Goal: Task Accomplishment & Management: Use online tool/utility

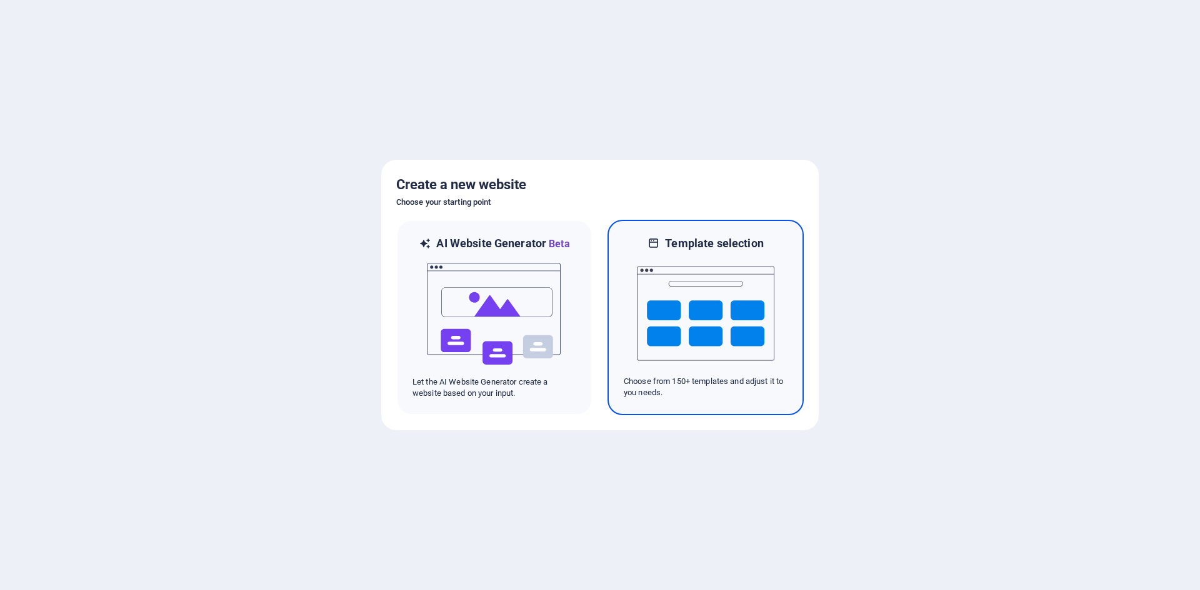
click at [655, 305] on img at bounding box center [705, 313] width 137 height 125
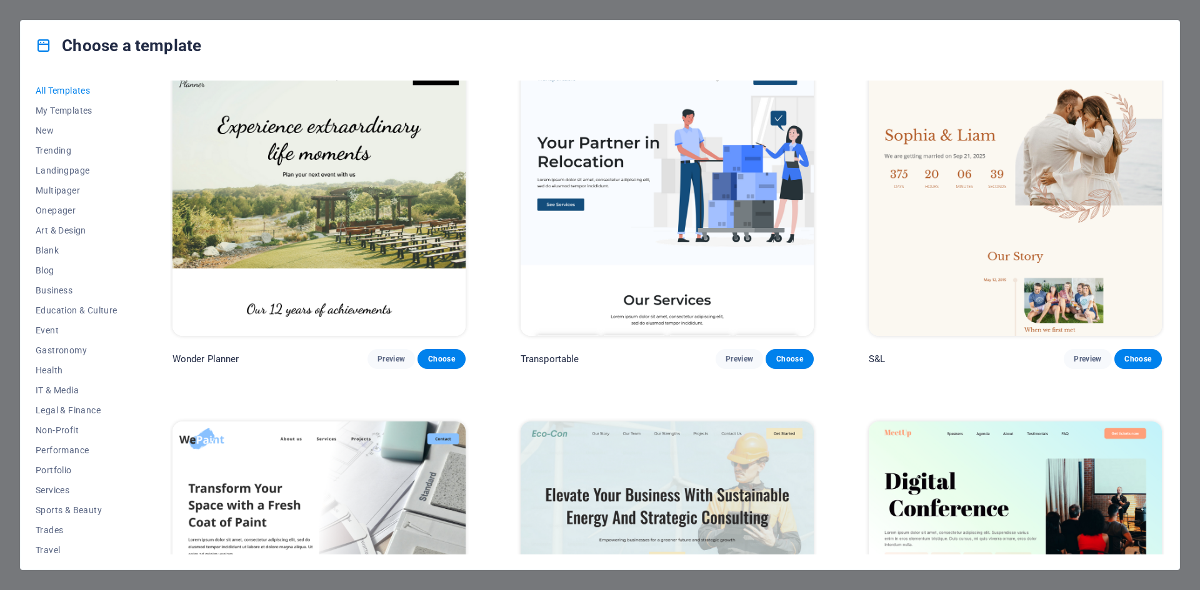
scroll to position [937, 0]
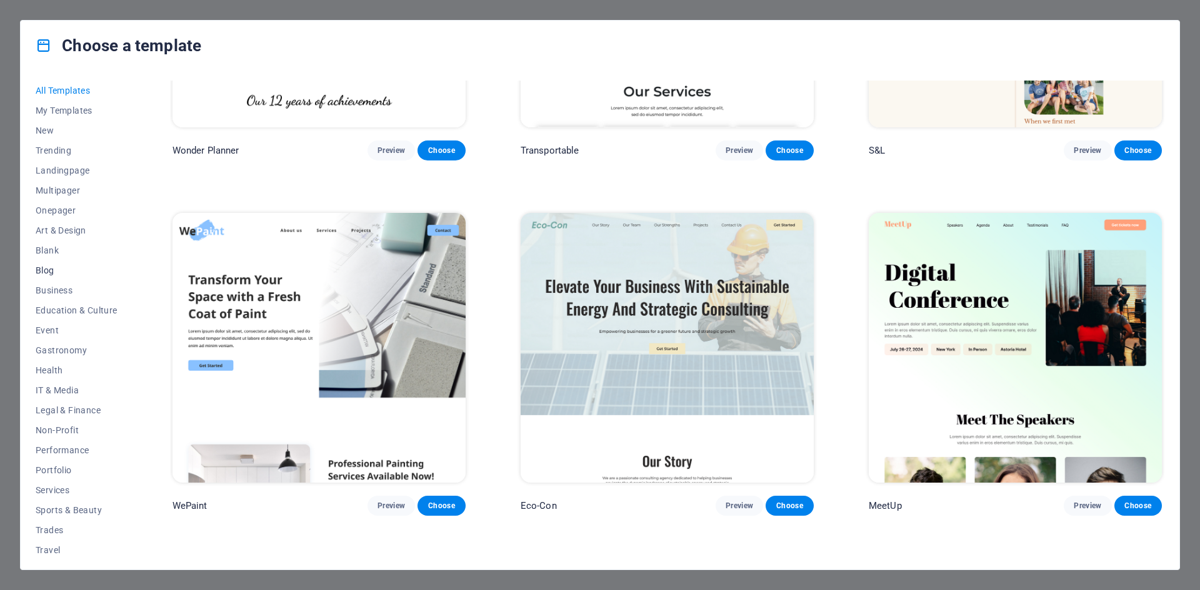
click at [40, 264] on button "Blog" at bounding box center [77, 271] width 82 height 20
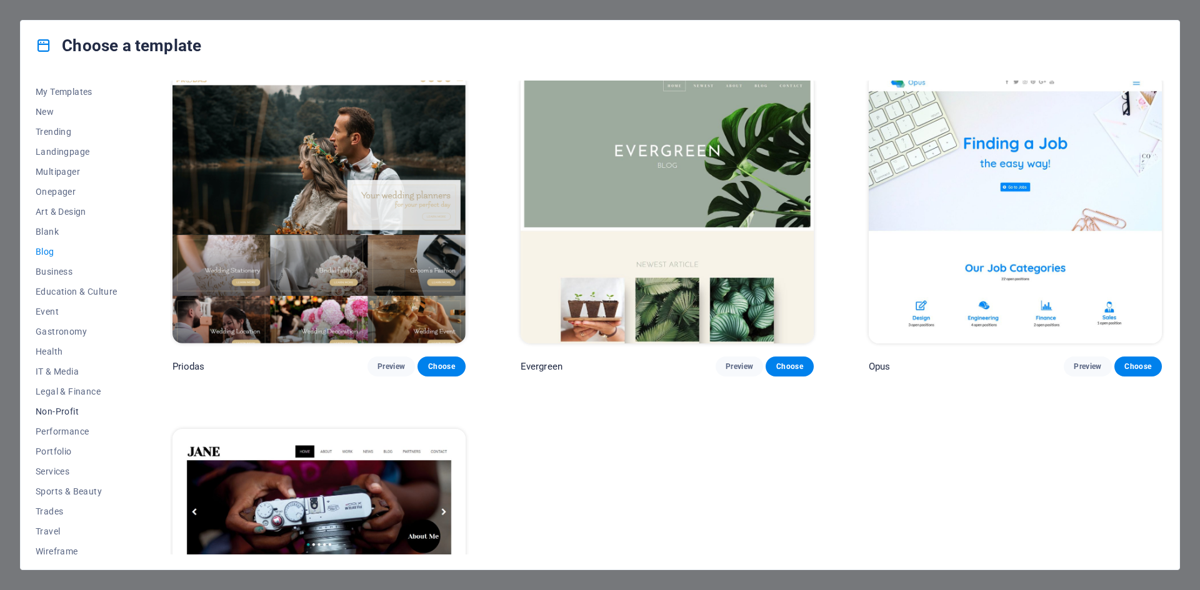
scroll to position [26, 0]
click at [81, 424] on span "Performance" at bounding box center [77, 425] width 82 height 10
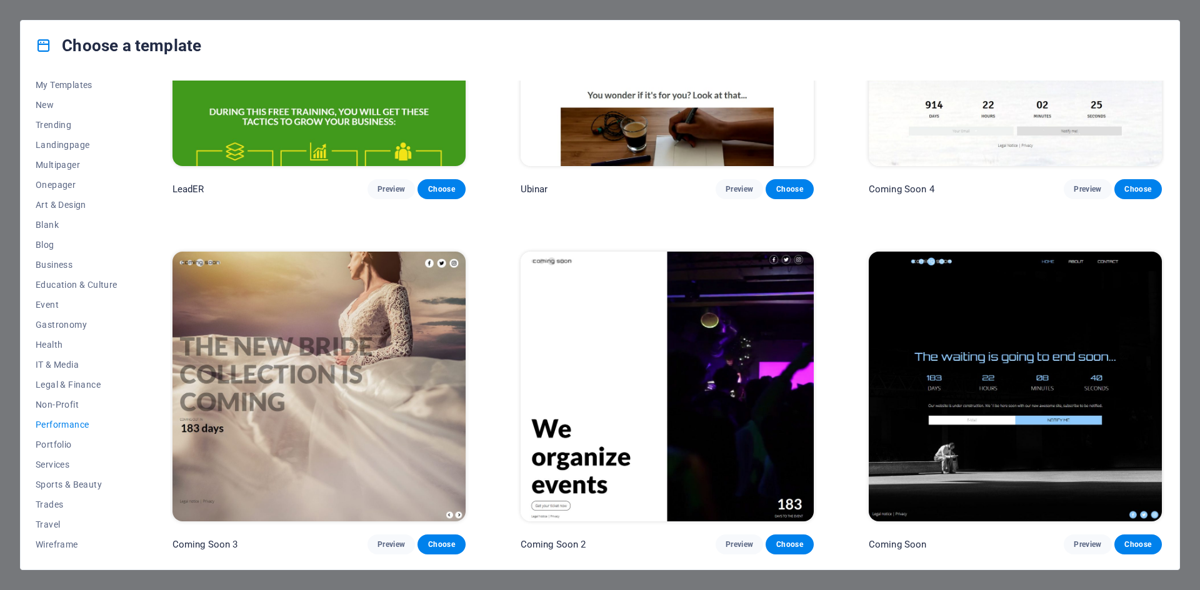
scroll to position [1601, 0]
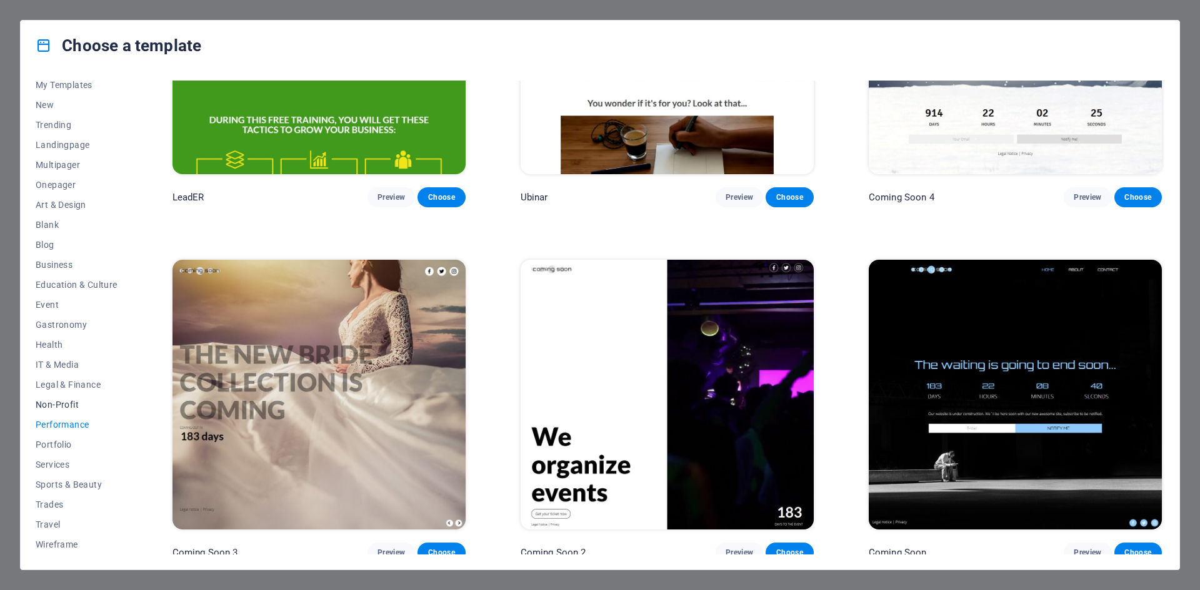
click at [42, 396] on button "Non-Profit" at bounding box center [77, 405] width 82 height 20
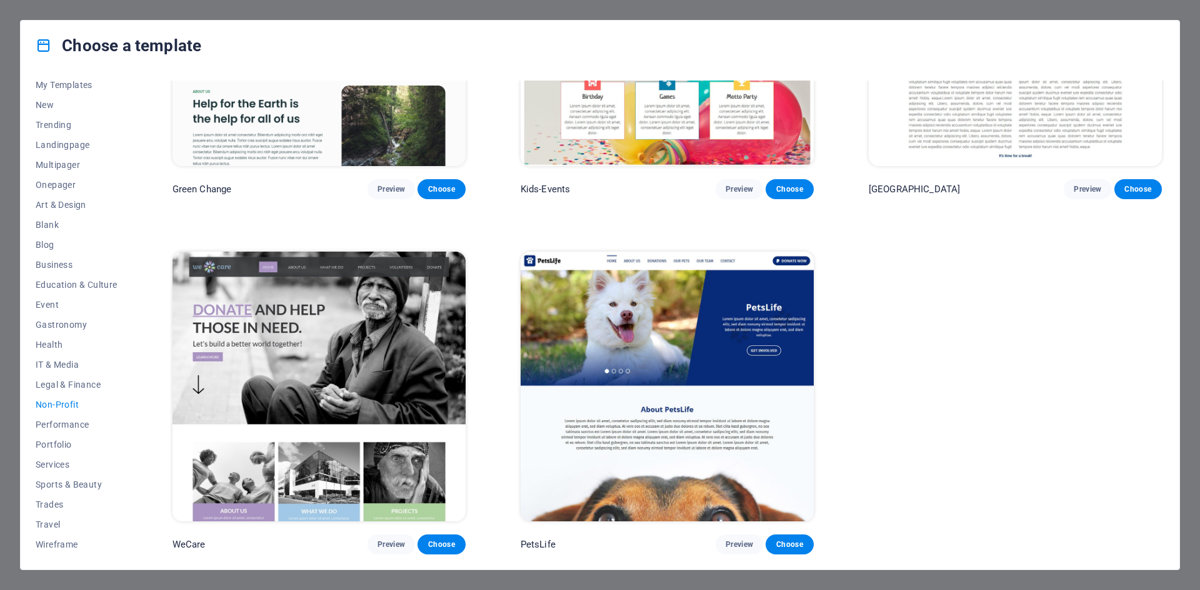
scroll to position [0, 0]
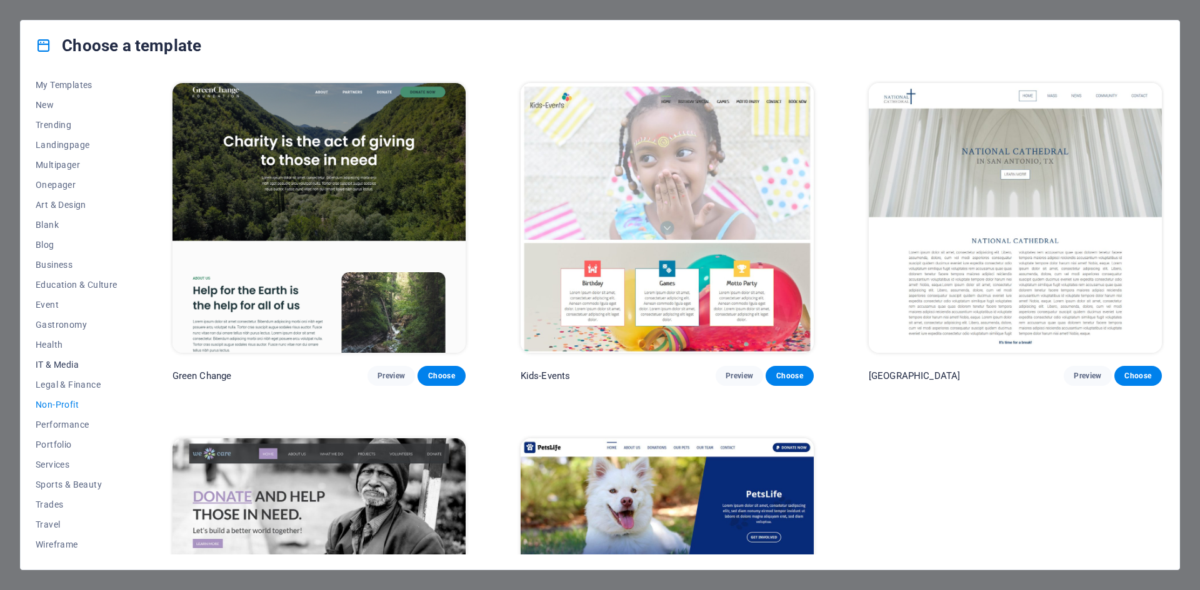
click at [51, 367] on span "IT & Media" at bounding box center [77, 365] width 82 height 10
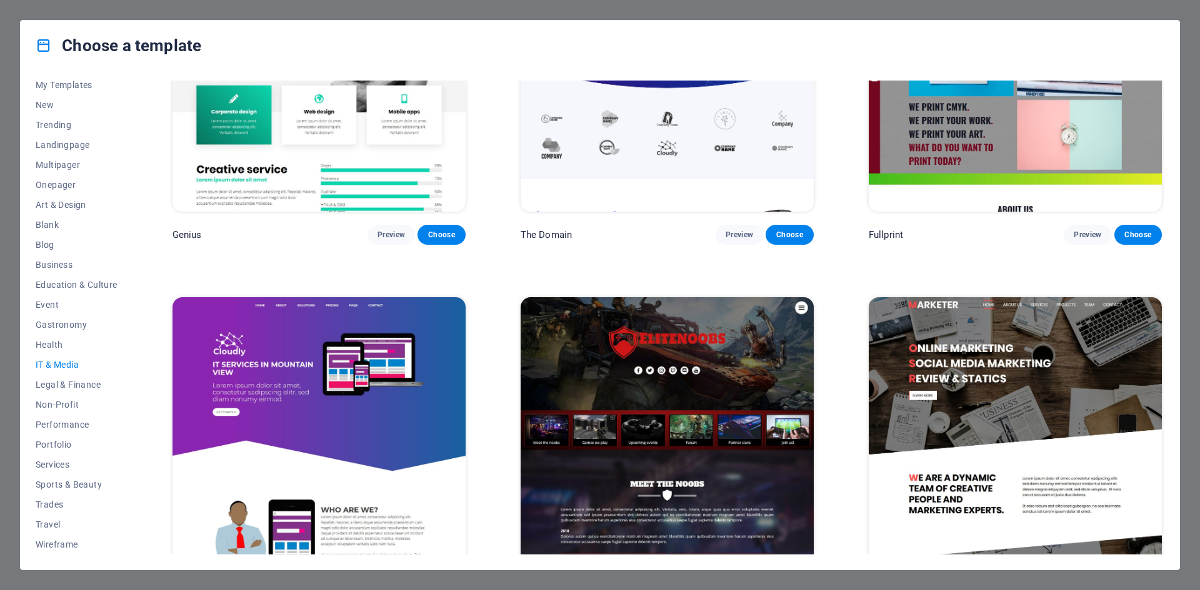
scroll to position [893, 0]
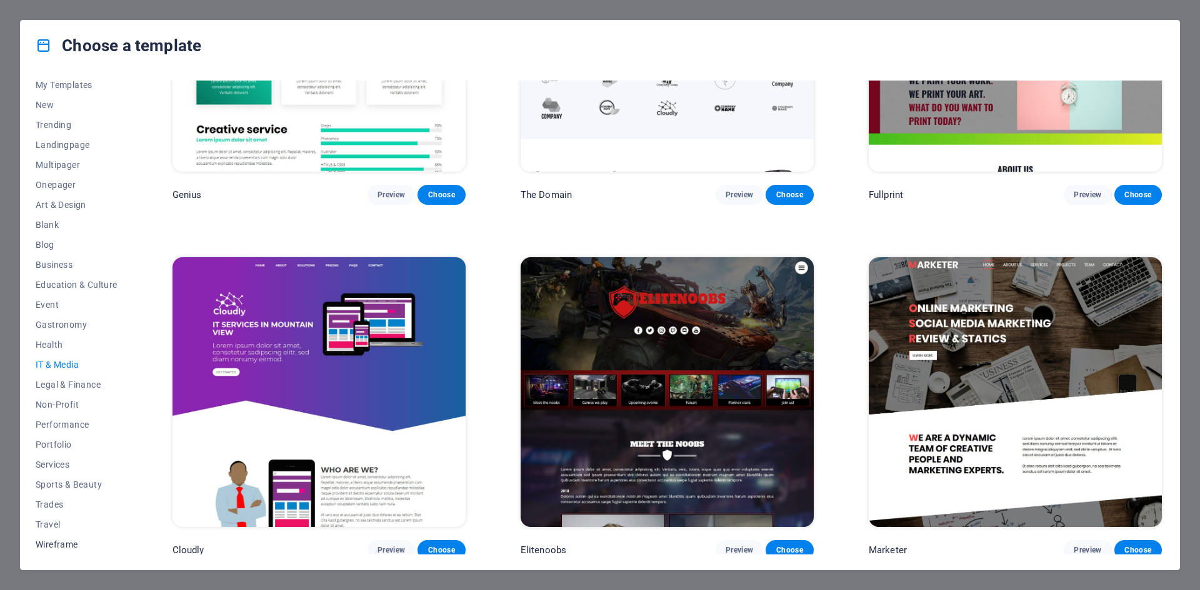
click at [62, 537] on button "Wireframe" at bounding box center [77, 545] width 82 height 20
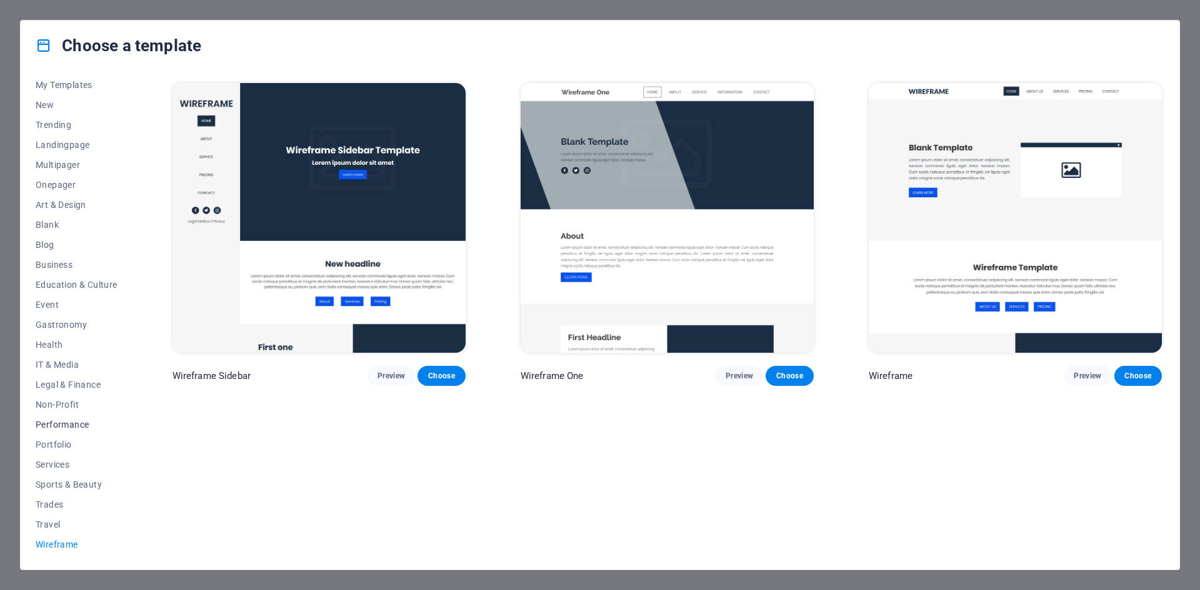
click at [62, 417] on button "Performance" at bounding box center [77, 425] width 82 height 20
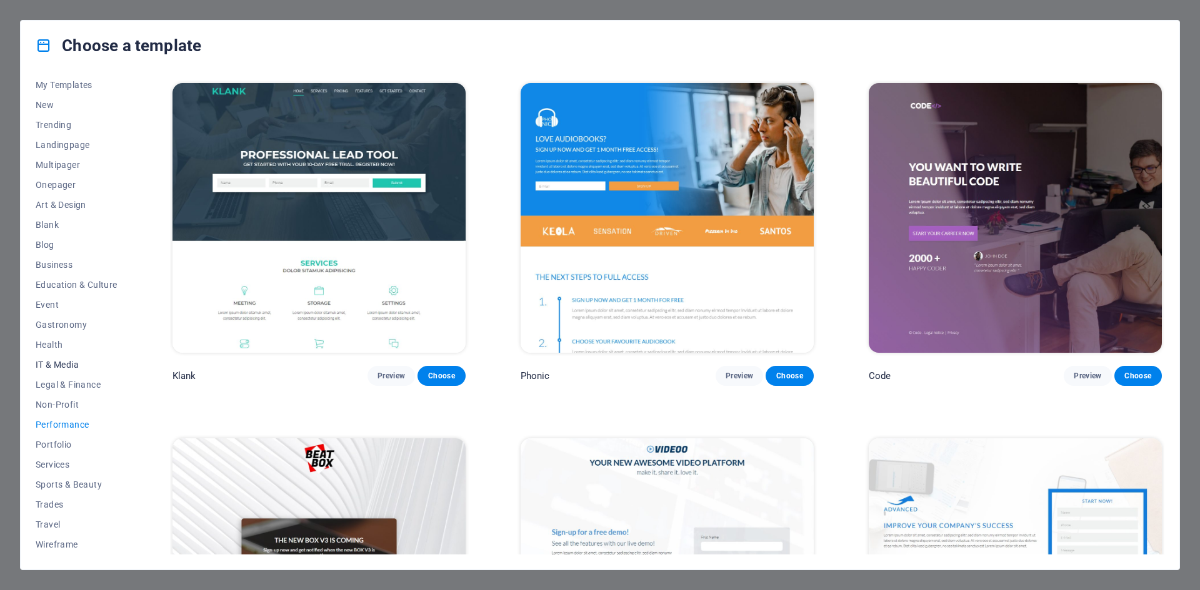
click at [62, 357] on button "IT & Media" at bounding box center [77, 365] width 82 height 20
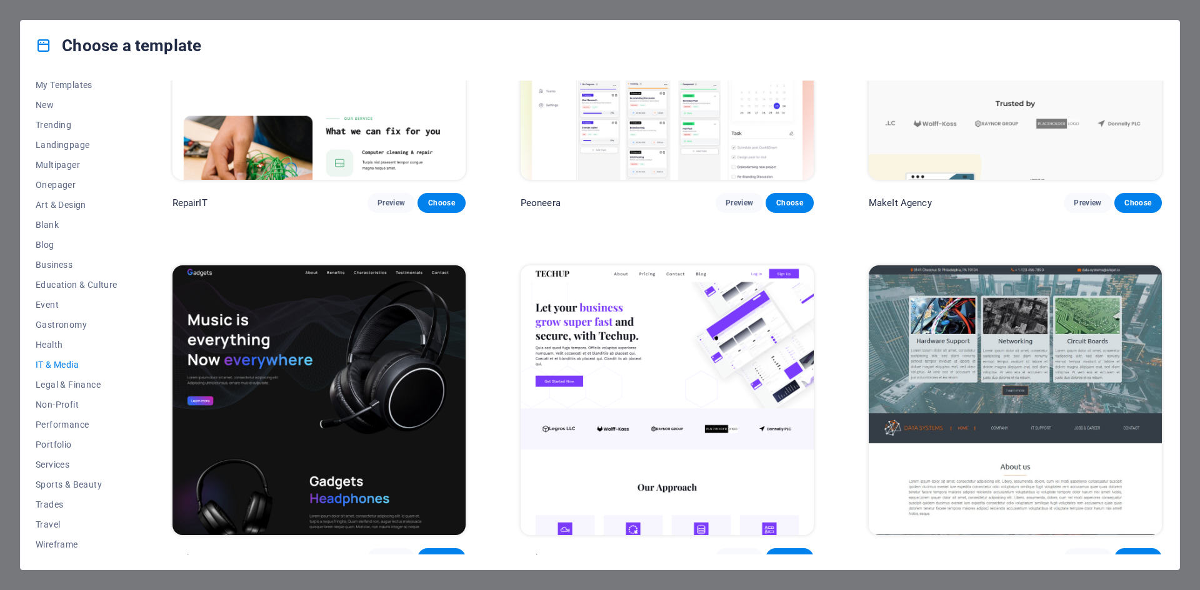
scroll to position [187, 0]
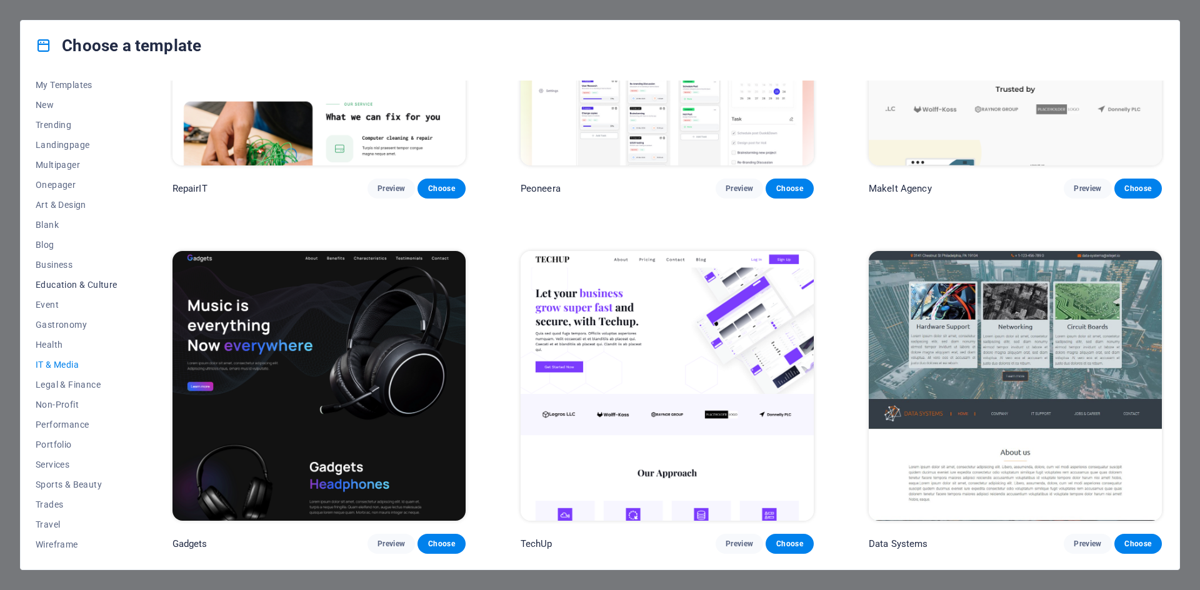
click at [54, 279] on button "Education & Culture" at bounding box center [77, 285] width 82 height 20
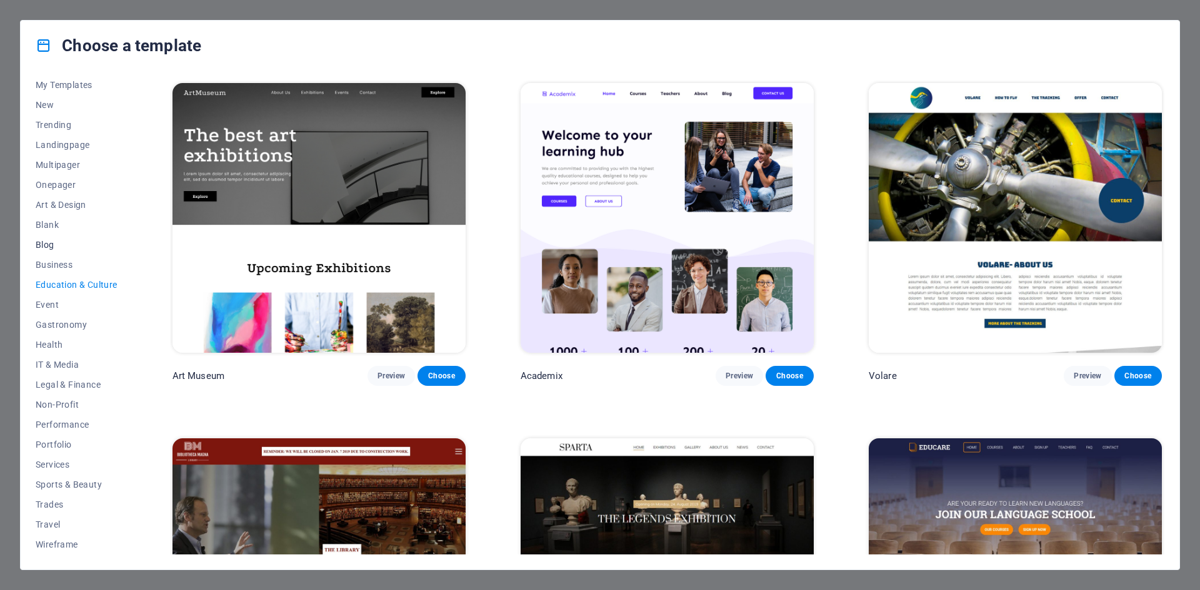
click at [50, 254] on button "Blog" at bounding box center [77, 245] width 82 height 20
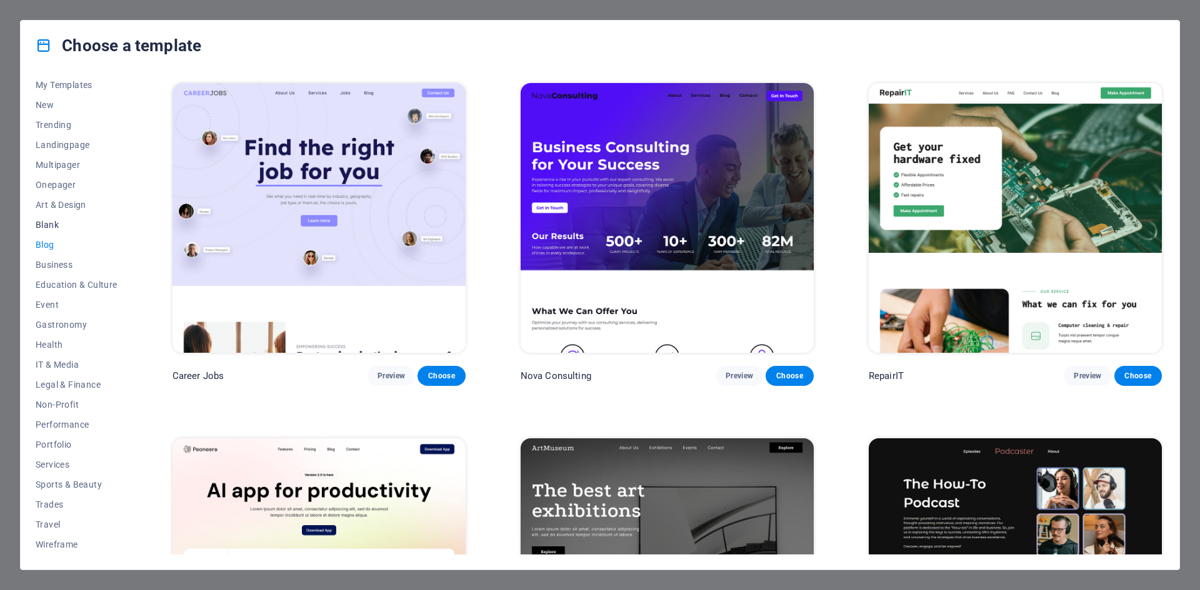
click at [57, 229] on span "Blank" at bounding box center [77, 225] width 82 height 10
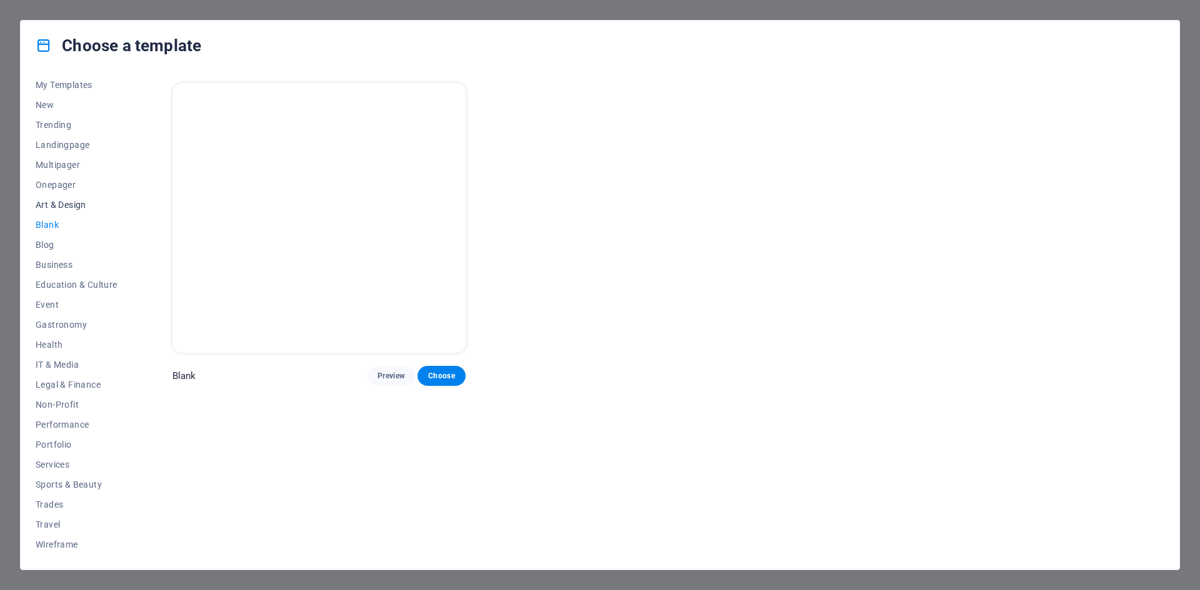
click at [62, 205] on span "Art & Design" at bounding box center [77, 205] width 82 height 10
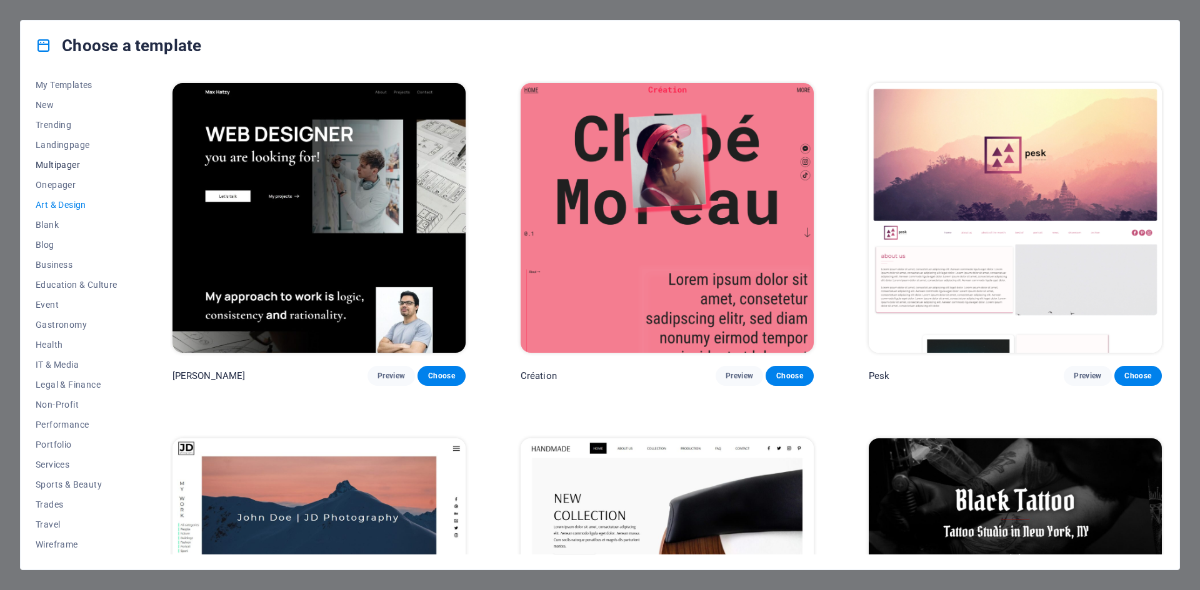
click at [65, 171] on button "Multipager" at bounding box center [77, 165] width 82 height 20
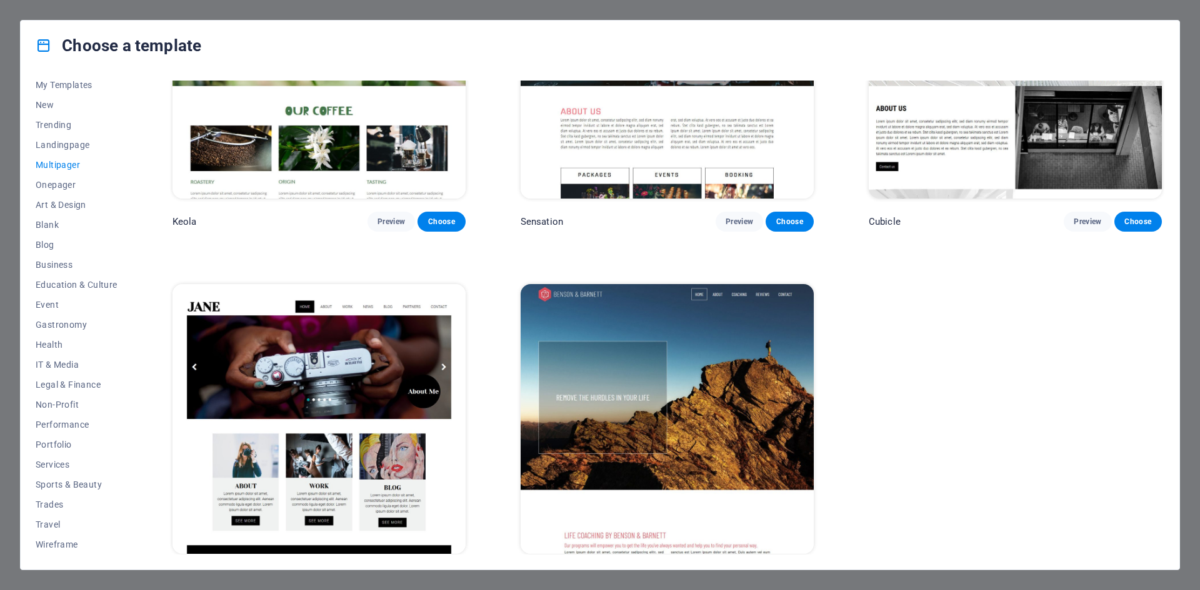
scroll to position [7623, 0]
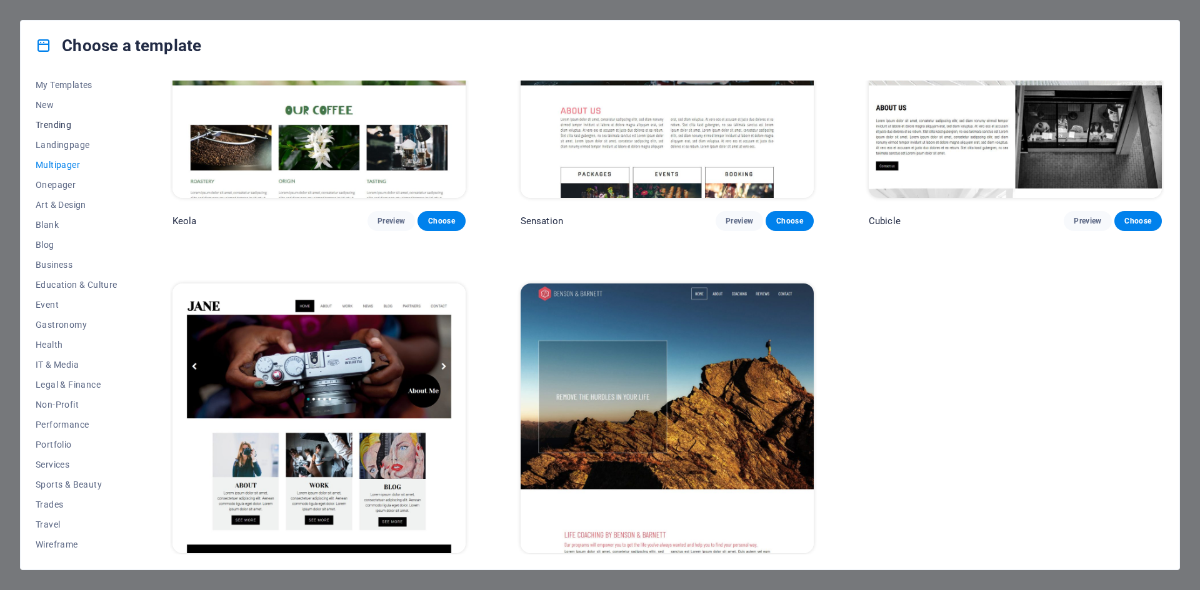
click at [49, 127] on span "Trending" at bounding box center [77, 125] width 82 height 10
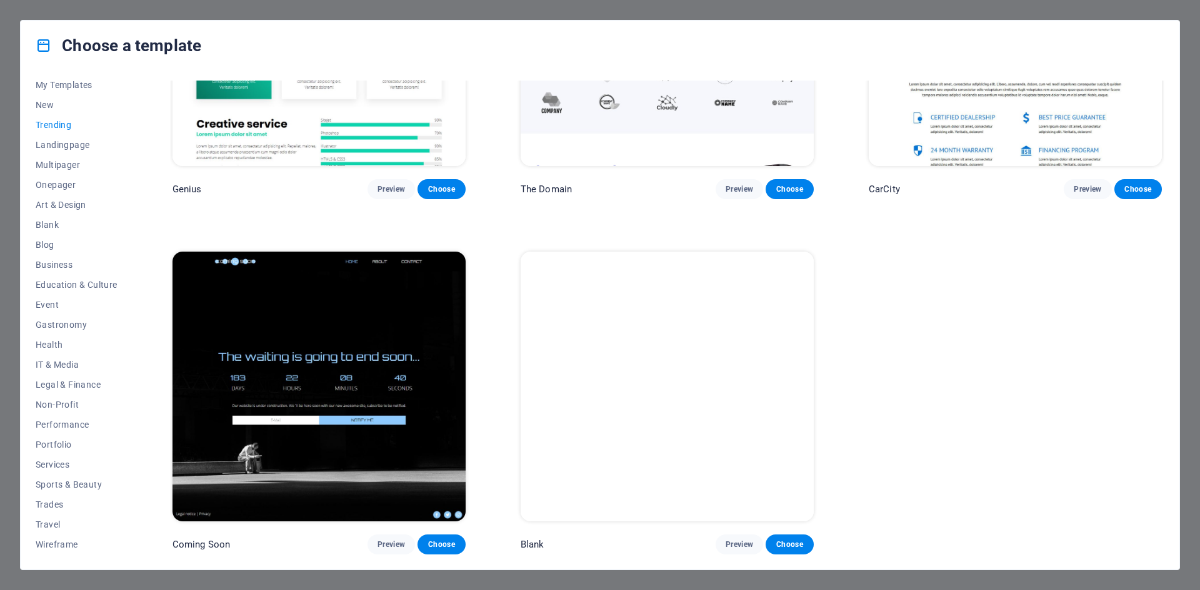
scroll to position [1601, 0]
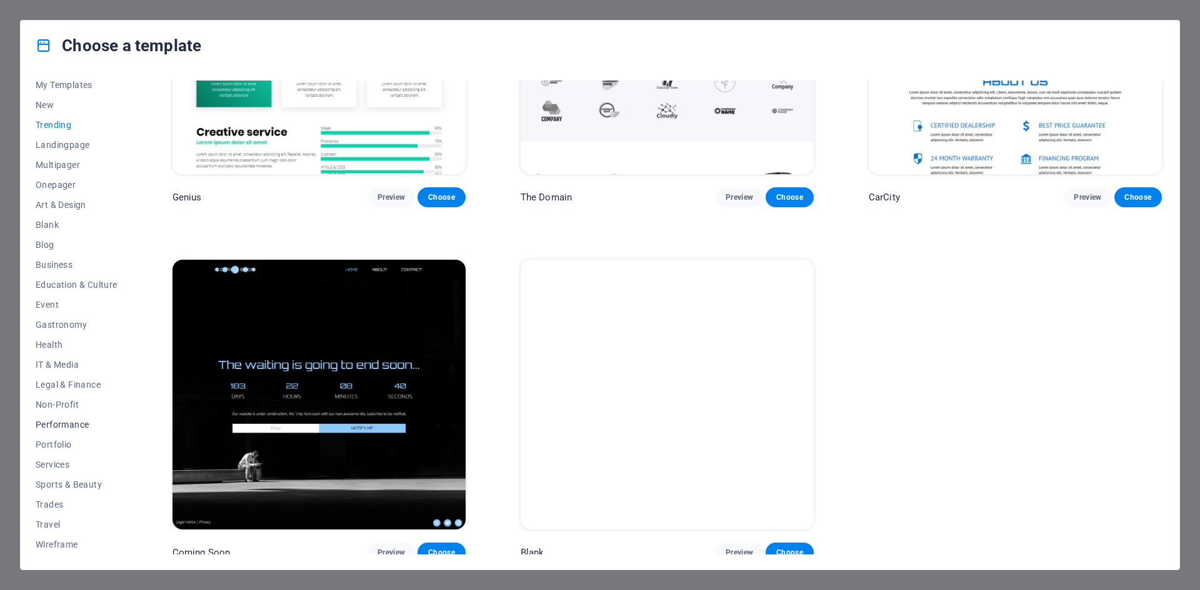
click at [52, 428] on span "Performance" at bounding box center [77, 425] width 82 height 10
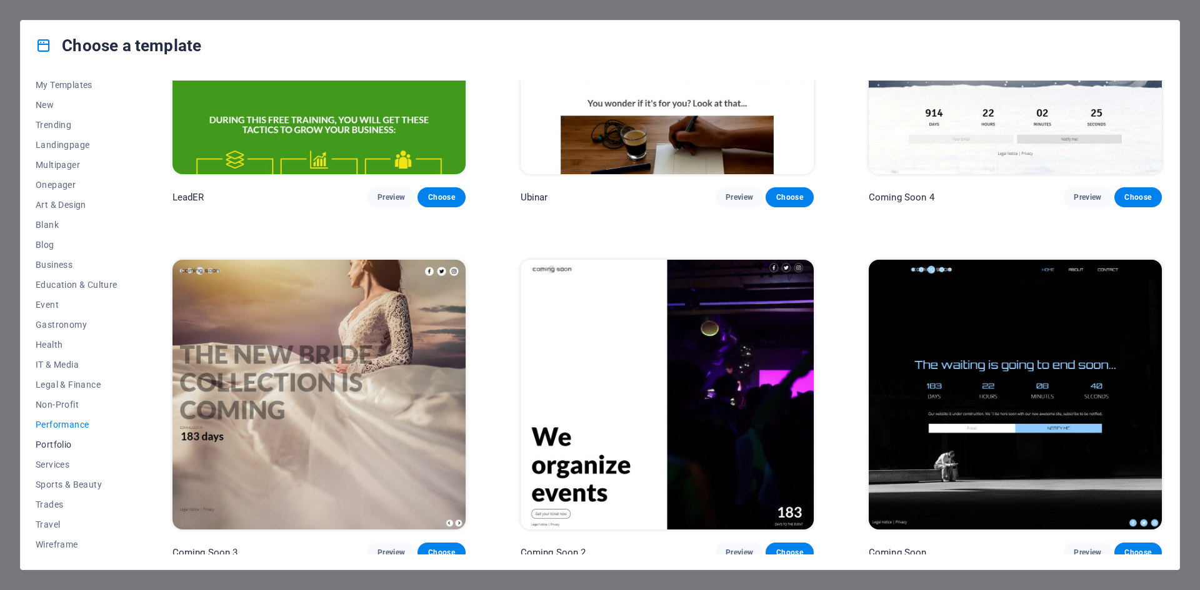
click at [54, 440] on span "Portfolio" at bounding box center [77, 445] width 82 height 10
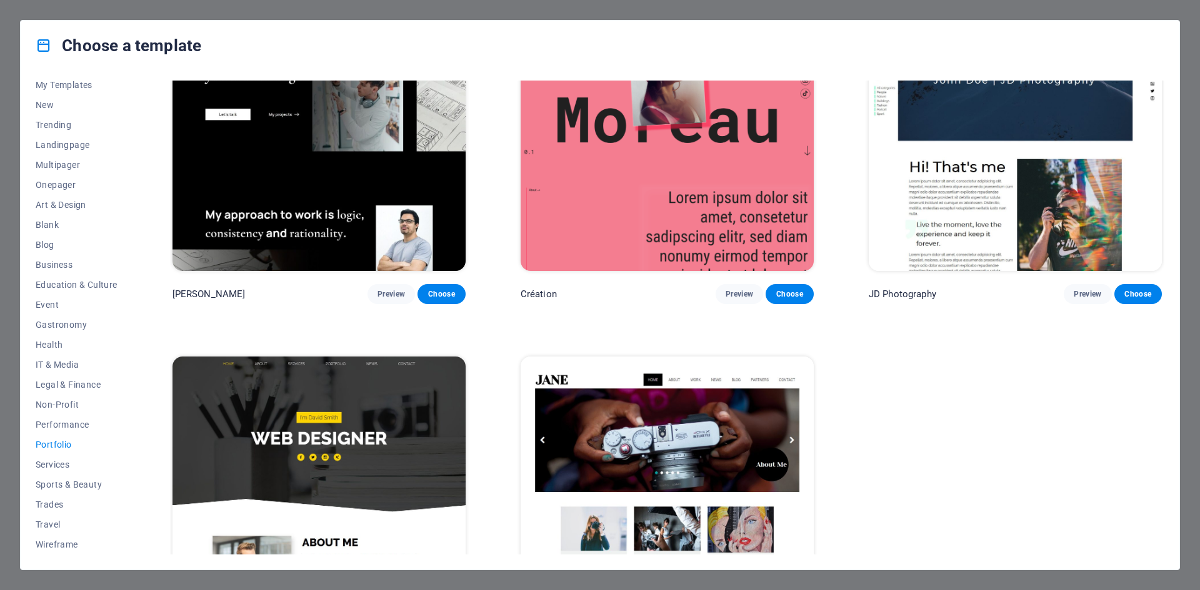
scroll to position [539, 0]
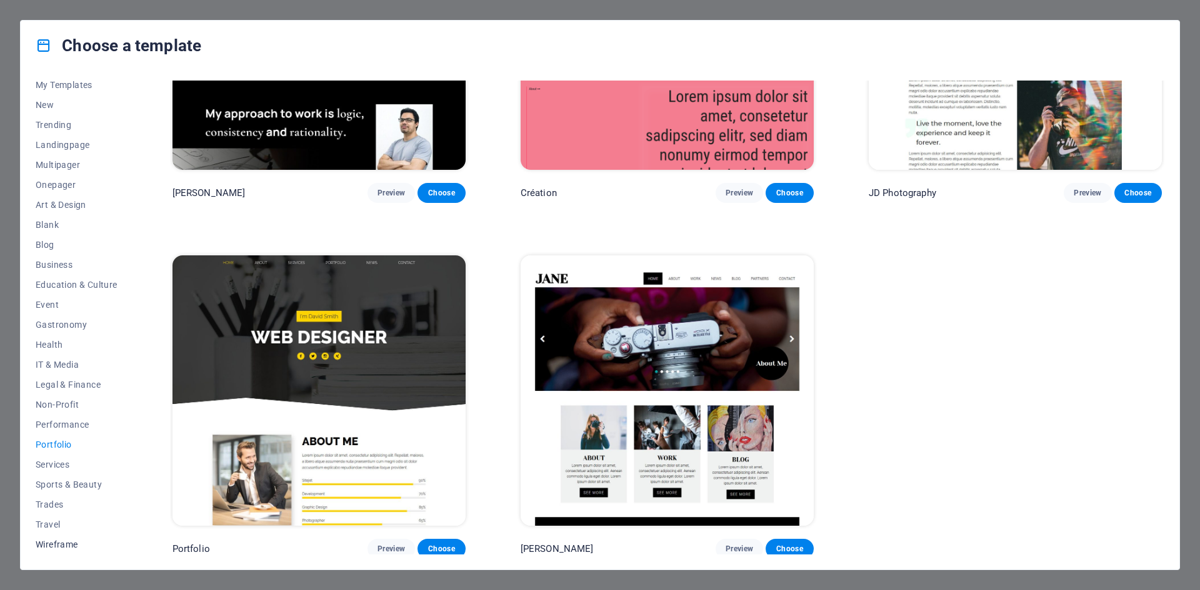
click at [57, 543] on span "Wireframe" at bounding box center [77, 545] width 82 height 10
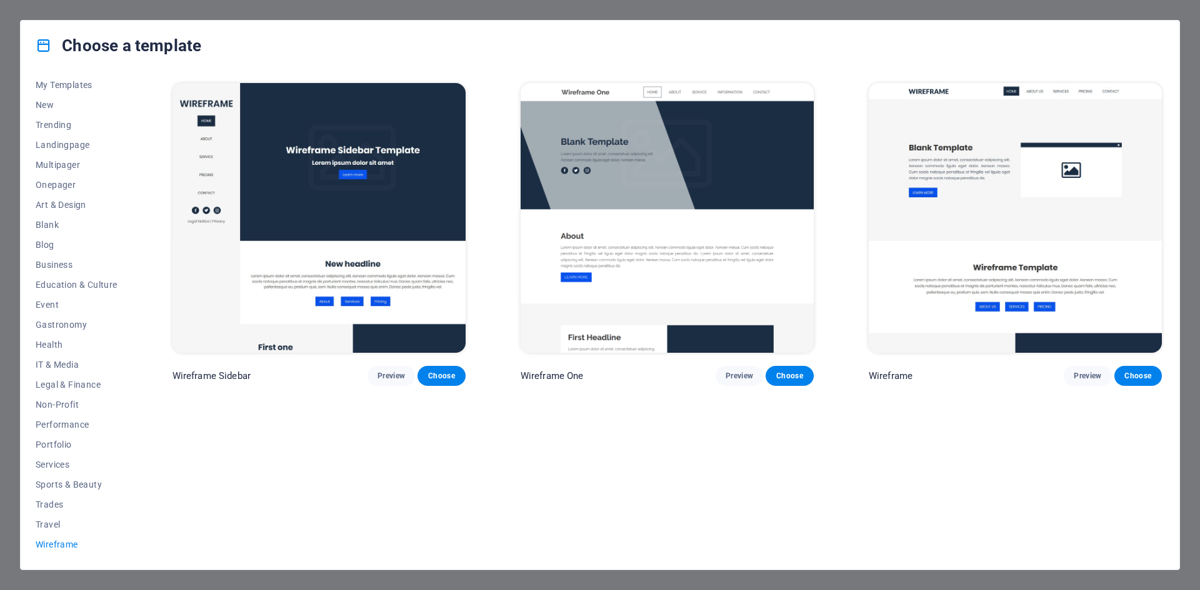
scroll to position [0, 0]
click at [354, 14] on div "Choose a template All Templates My Templates New Trending Landingpage Multipage…" at bounding box center [600, 295] width 1200 height 590
click at [342, 9] on div "Choose a template All Templates My Templates New Trending Landingpage Multipage…" at bounding box center [600, 295] width 1200 height 590
click at [192, 11] on div "Choose a template All Templates My Templates New Trending Landingpage Multipage…" at bounding box center [600, 295] width 1200 height 590
click at [195, 14] on div "Choose a template All Templates My Templates New Trending Landingpage Multipage…" at bounding box center [600, 295] width 1200 height 590
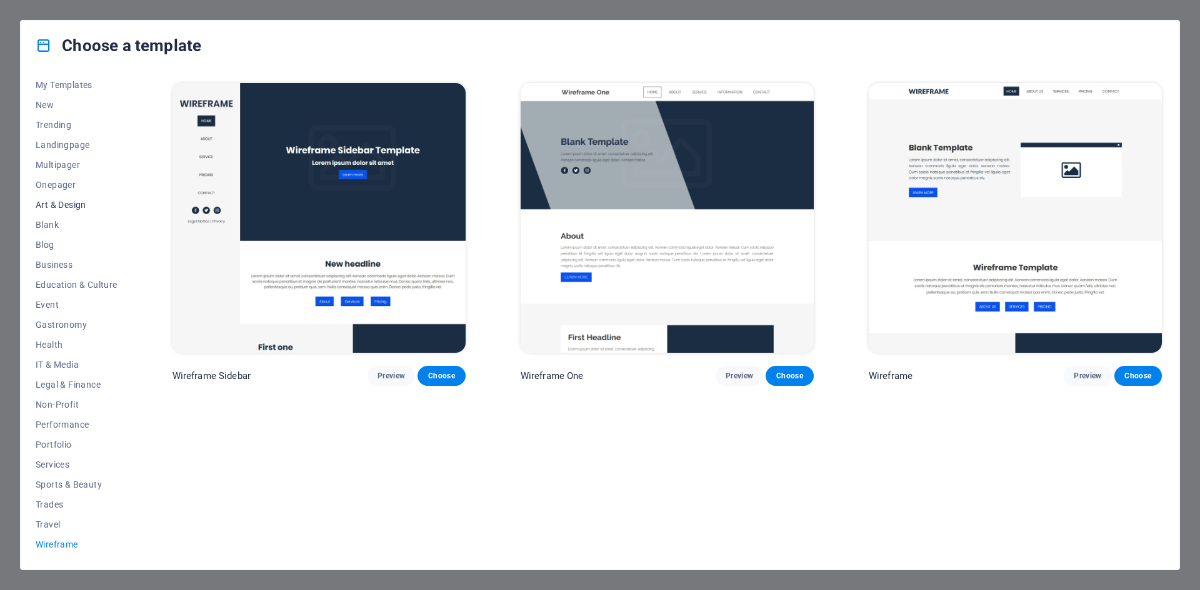
click at [71, 209] on span "Art & Design" at bounding box center [77, 205] width 82 height 10
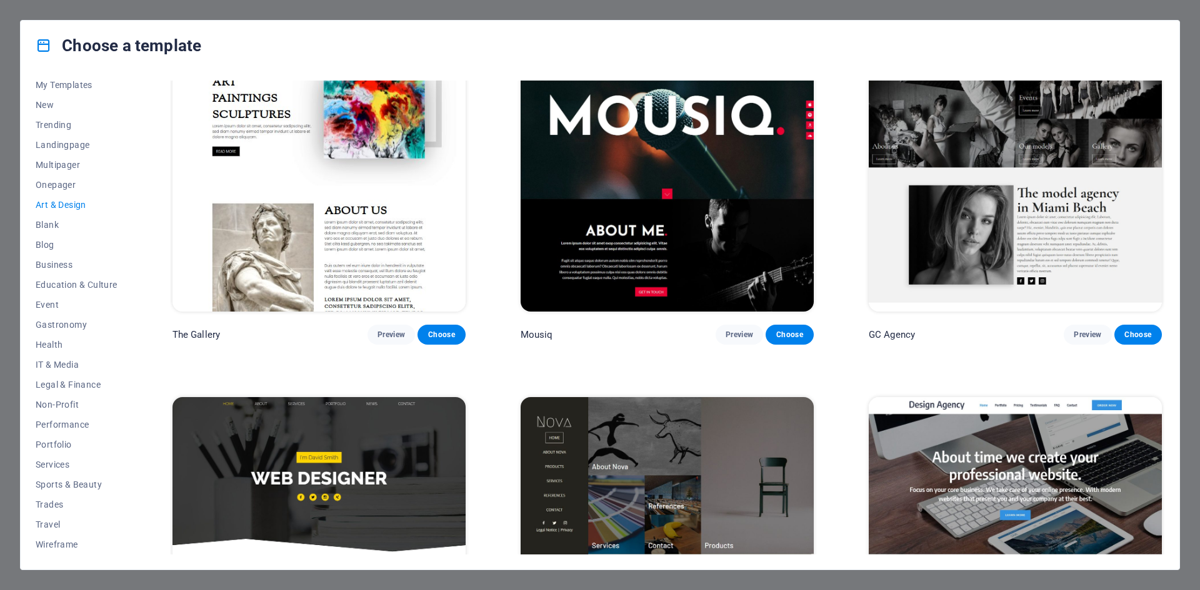
scroll to position [812, 0]
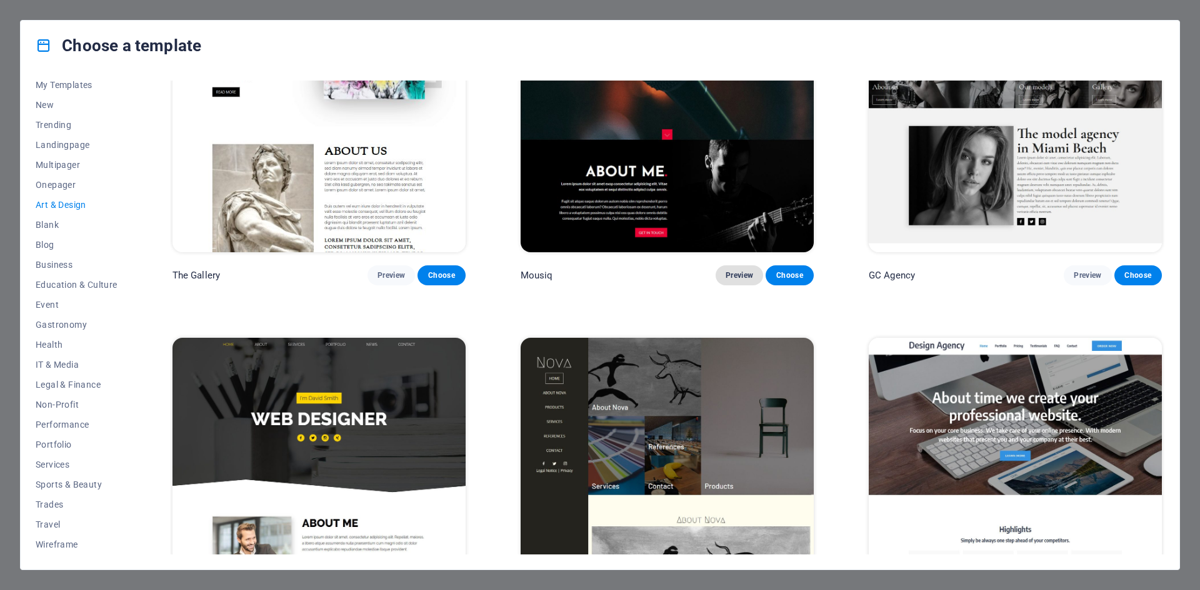
click at [745, 266] on button "Preview" at bounding box center [738, 276] width 47 height 20
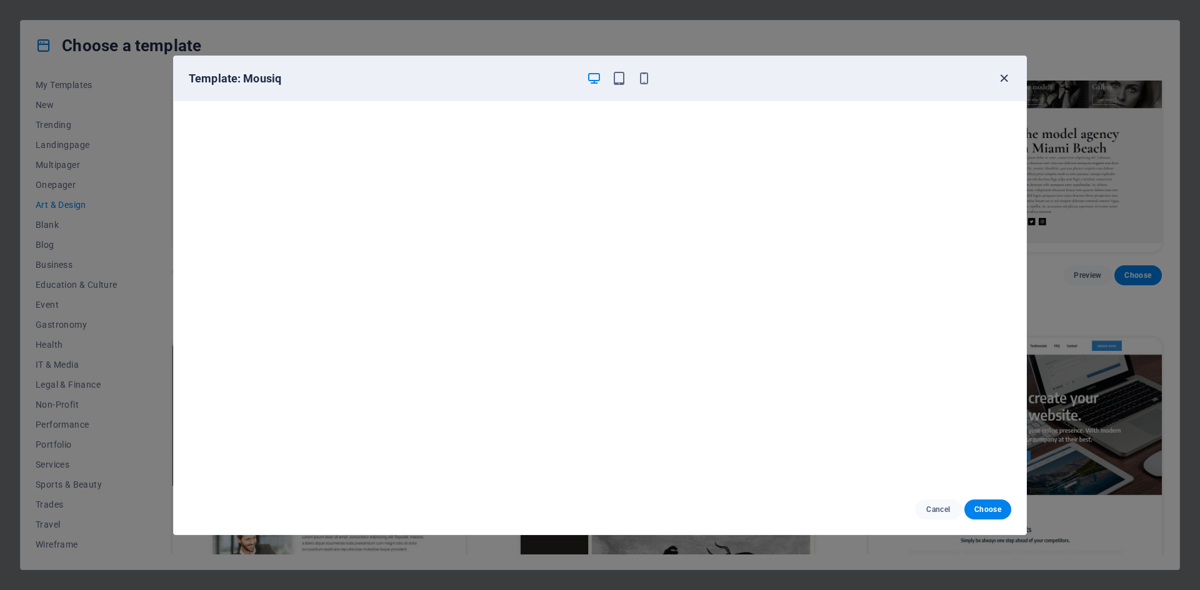
click at [1000, 82] on icon "button" at bounding box center [1003, 78] width 14 height 14
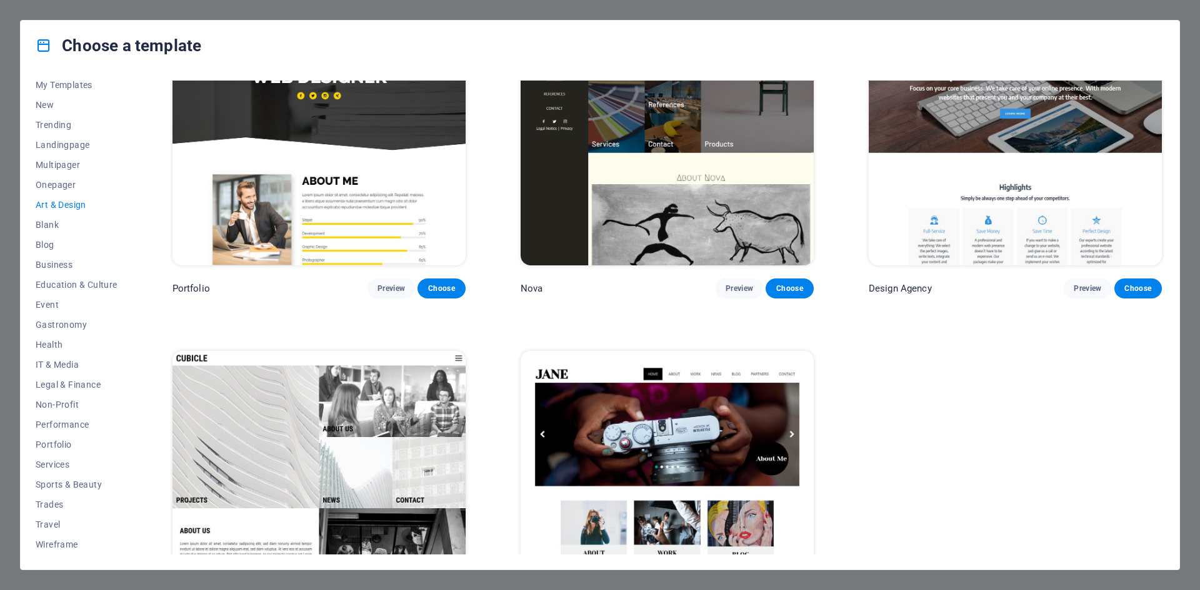
scroll to position [1247, 0]
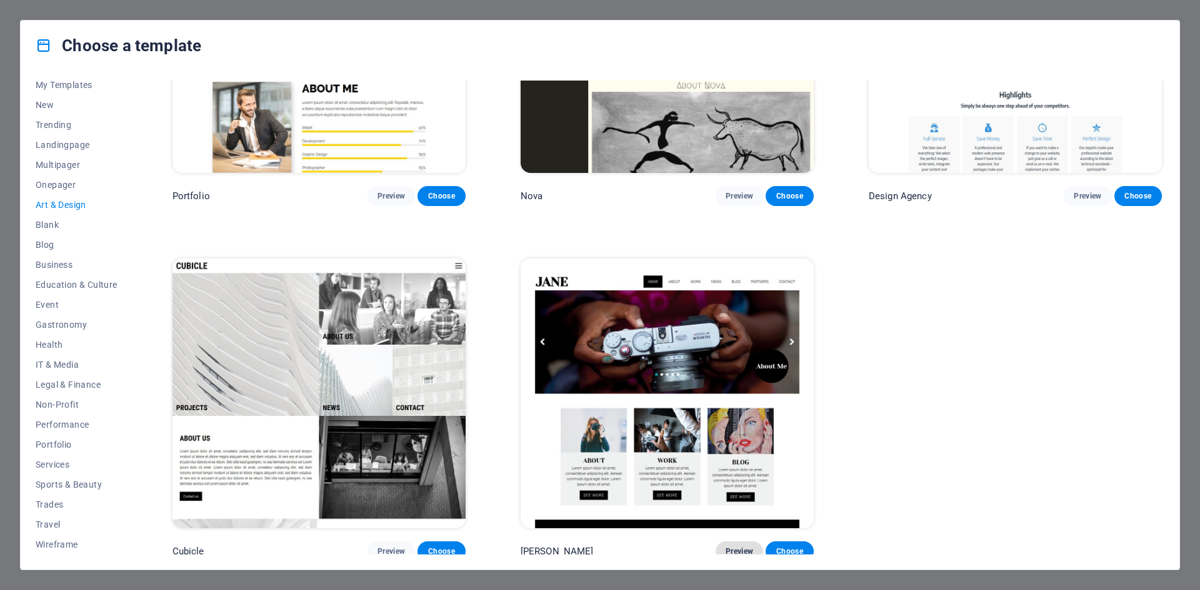
click at [740, 542] on button "Preview" at bounding box center [738, 552] width 47 height 20
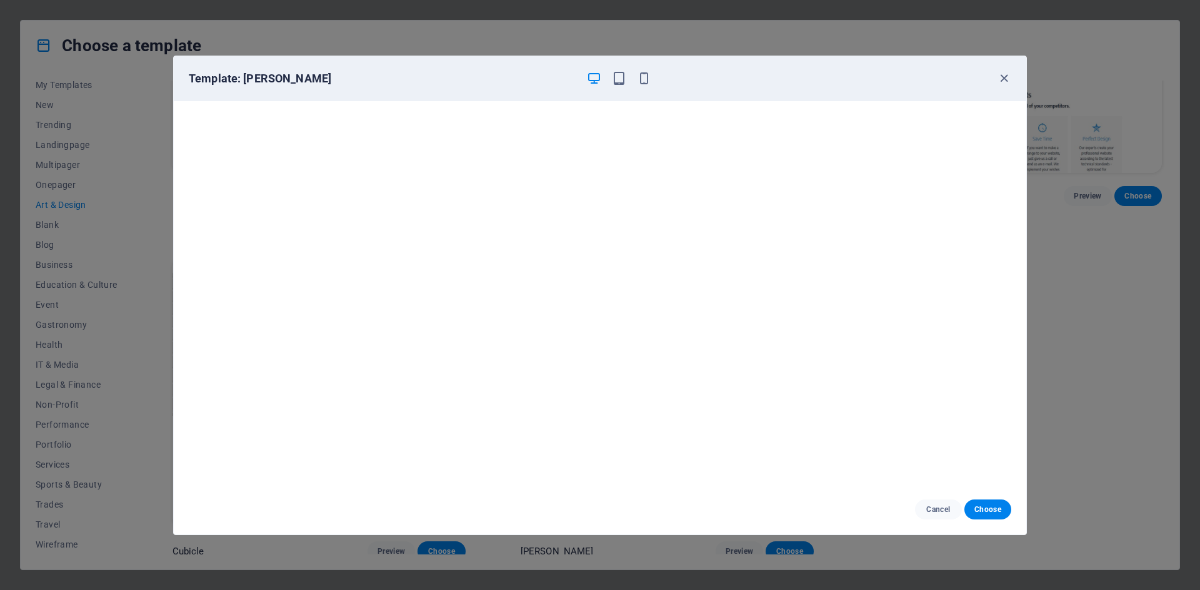
click at [741, 539] on div "Template: [PERSON_NAME]" at bounding box center [600, 295] width 1200 height 590
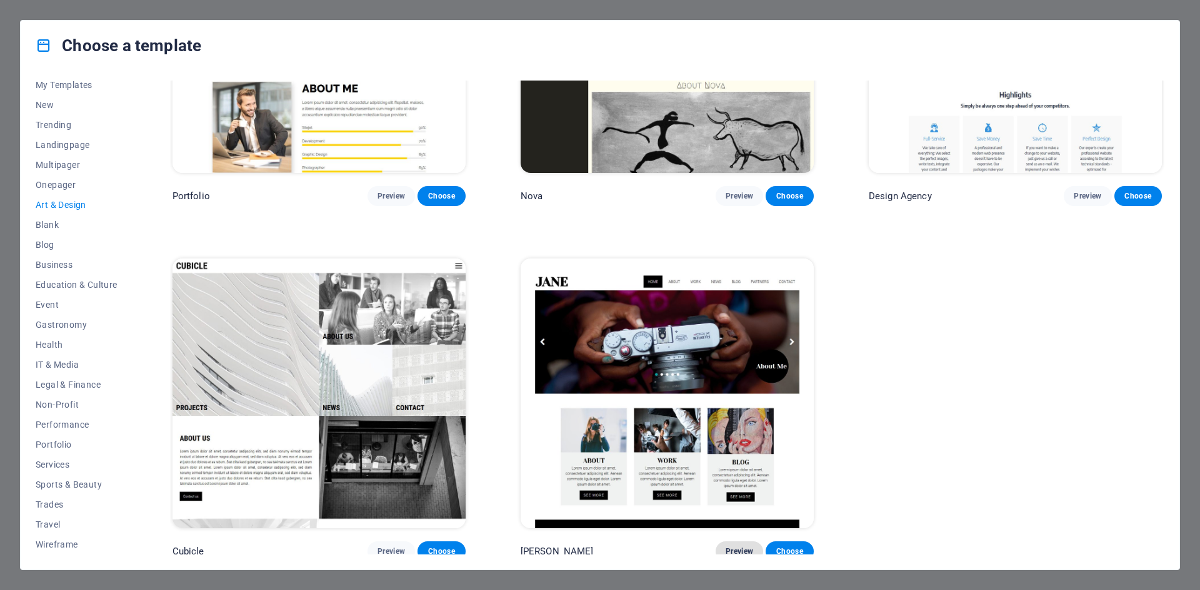
click at [744, 547] on span "Preview" at bounding box center [738, 552] width 27 height 10
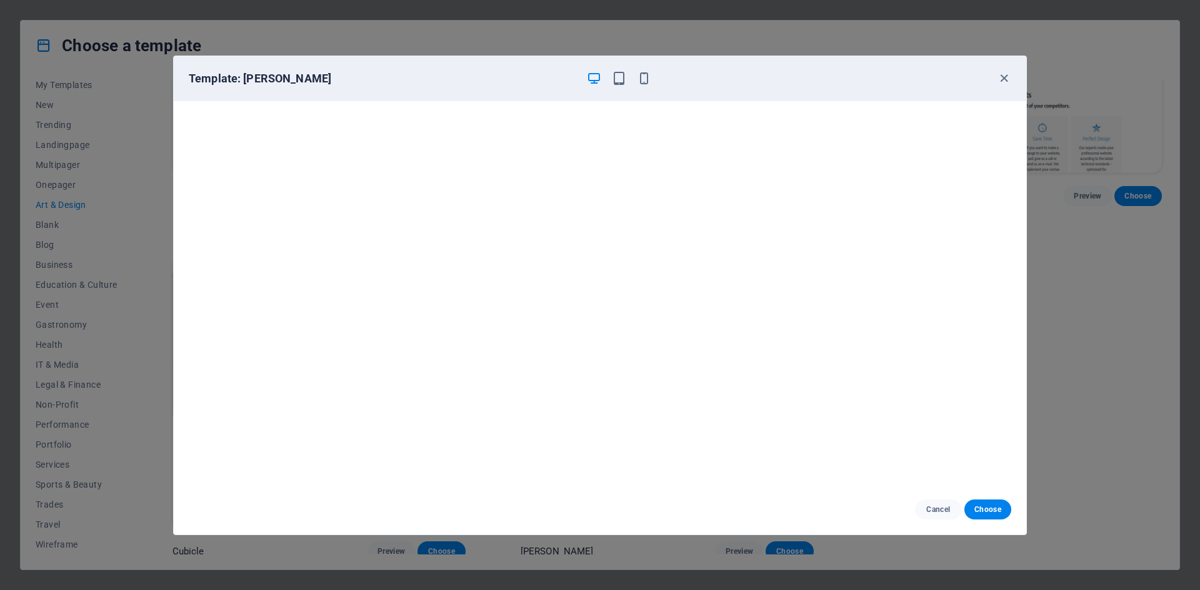
scroll to position [3, 0]
click at [1005, 79] on icon "button" at bounding box center [1003, 78] width 14 height 14
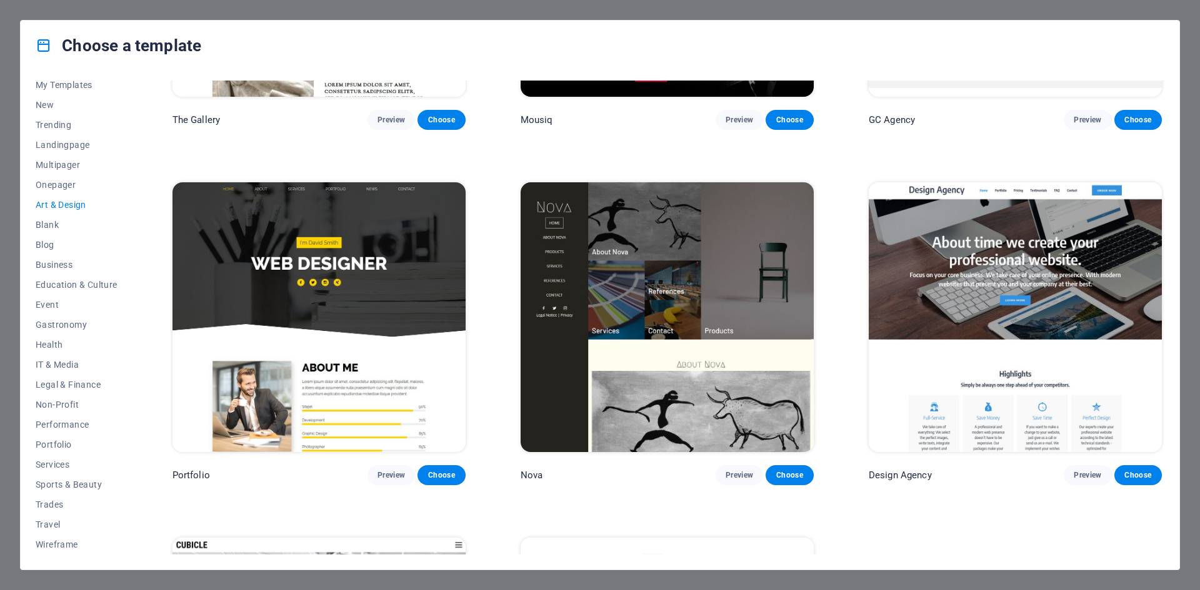
scroll to position [935, 0]
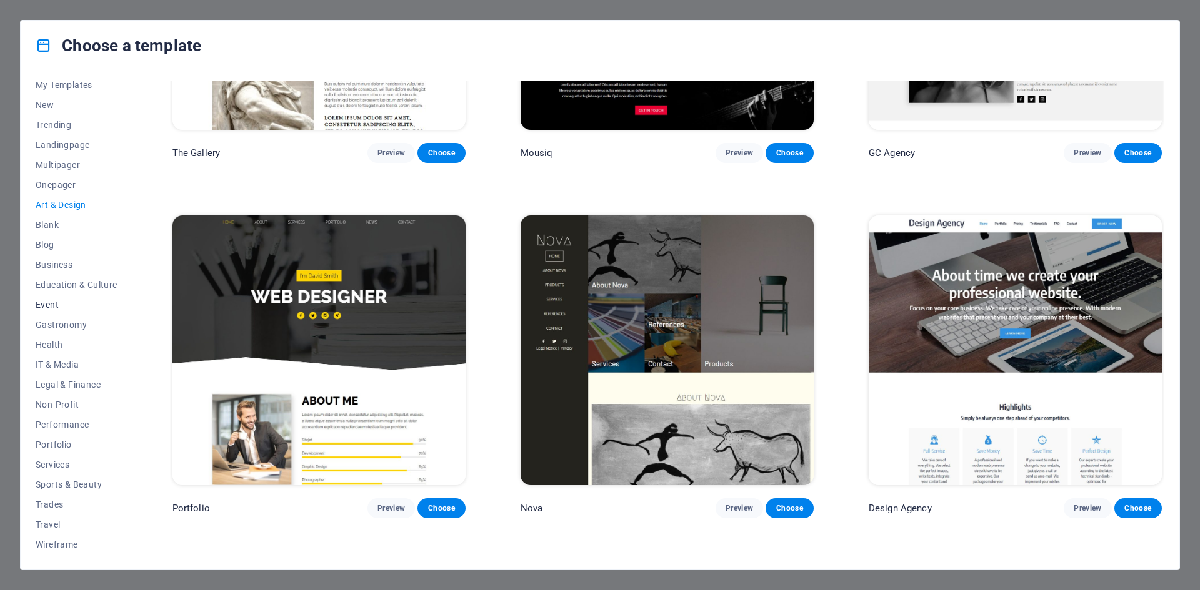
click at [39, 312] on button "Event" at bounding box center [77, 305] width 82 height 20
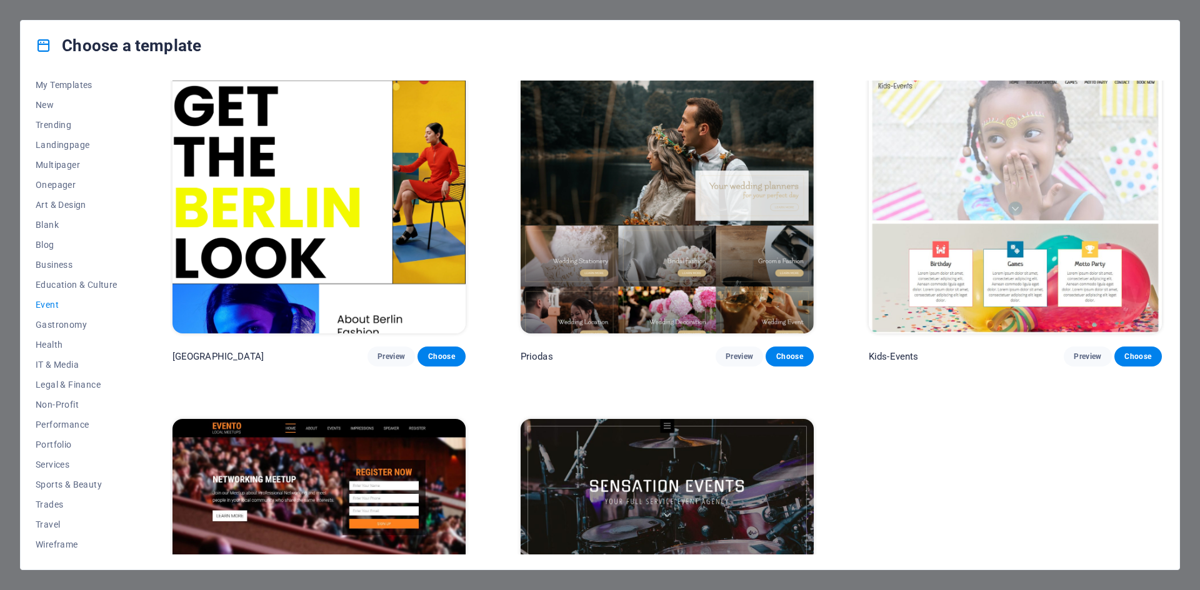
scroll to position [539, 0]
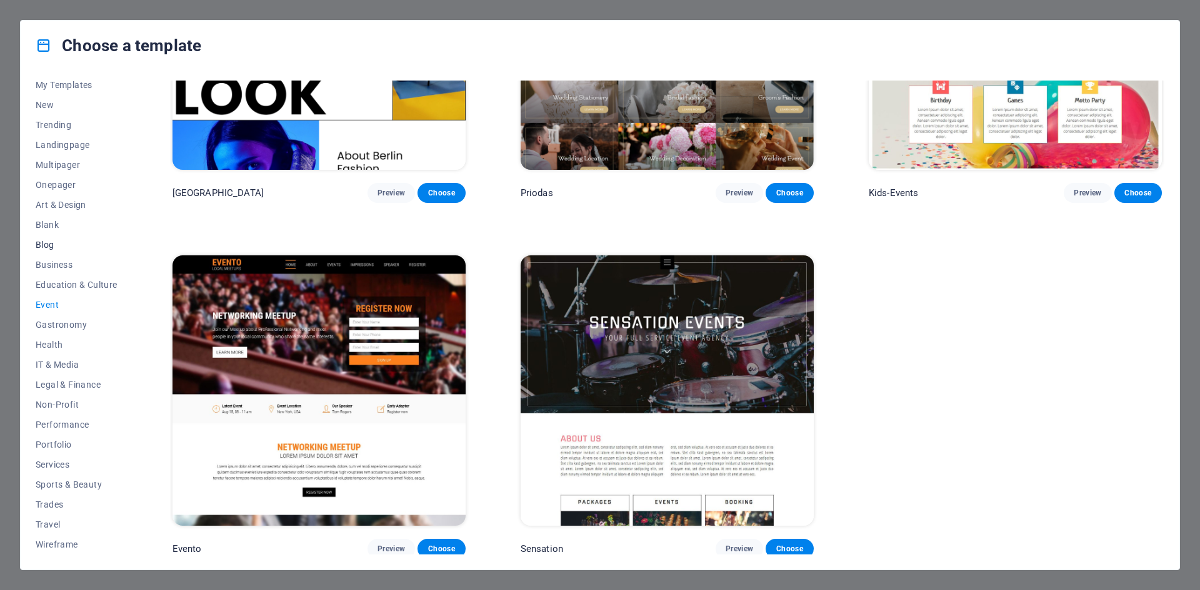
click at [51, 240] on span "Blog" at bounding box center [77, 245] width 82 height 10
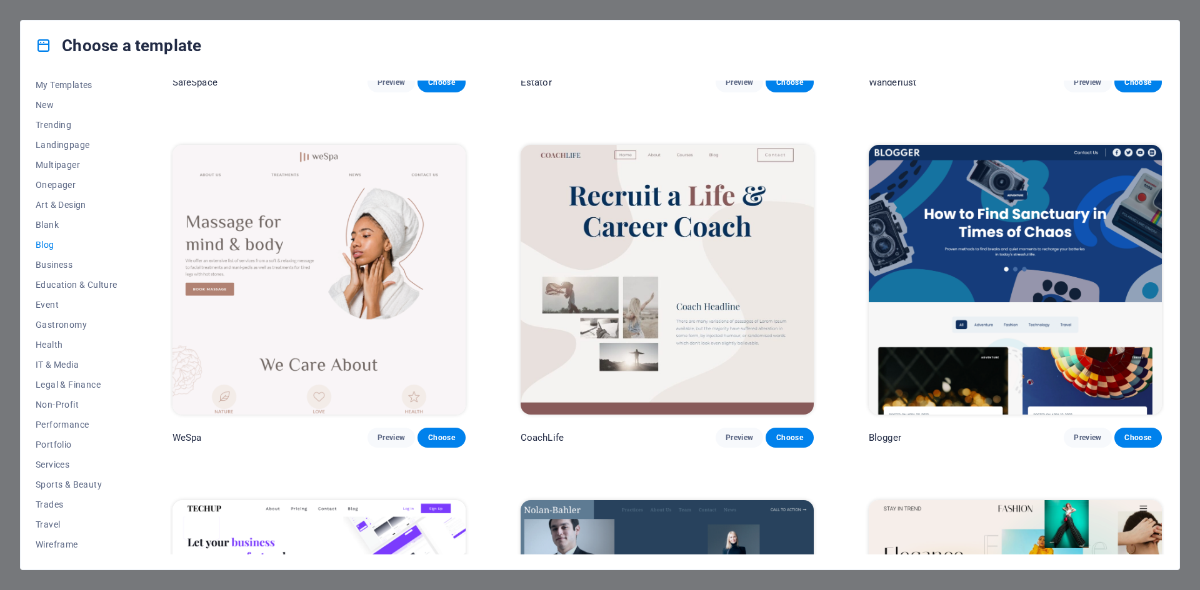
scroll to position [1352, 0]
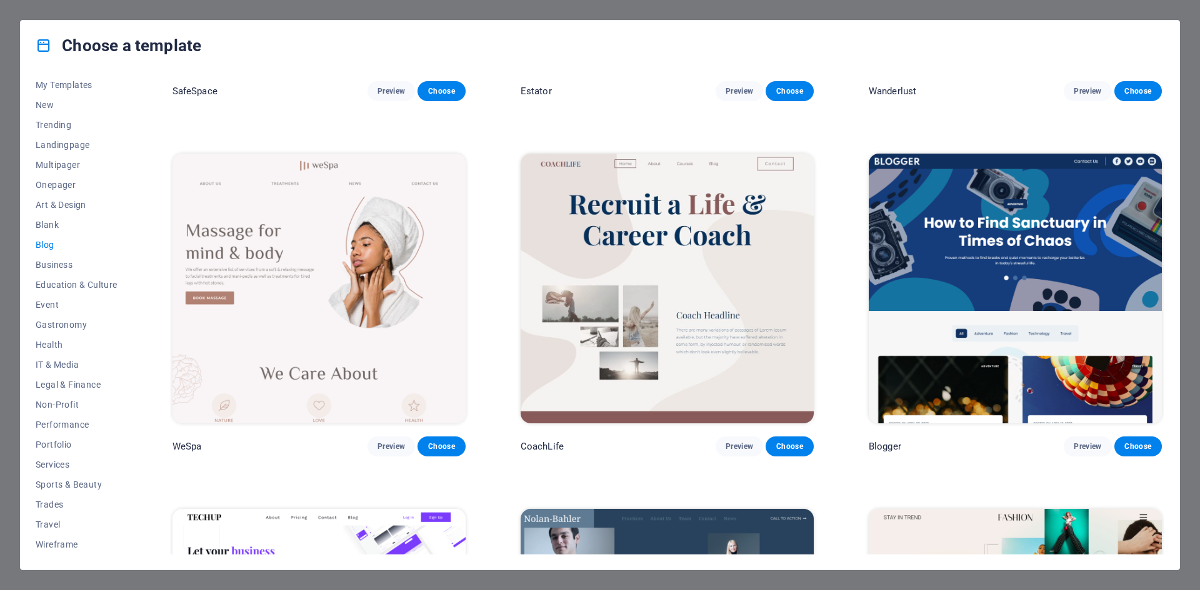
click at [901, 344] on img at bounding box center [1014, 289] width 293 height 270
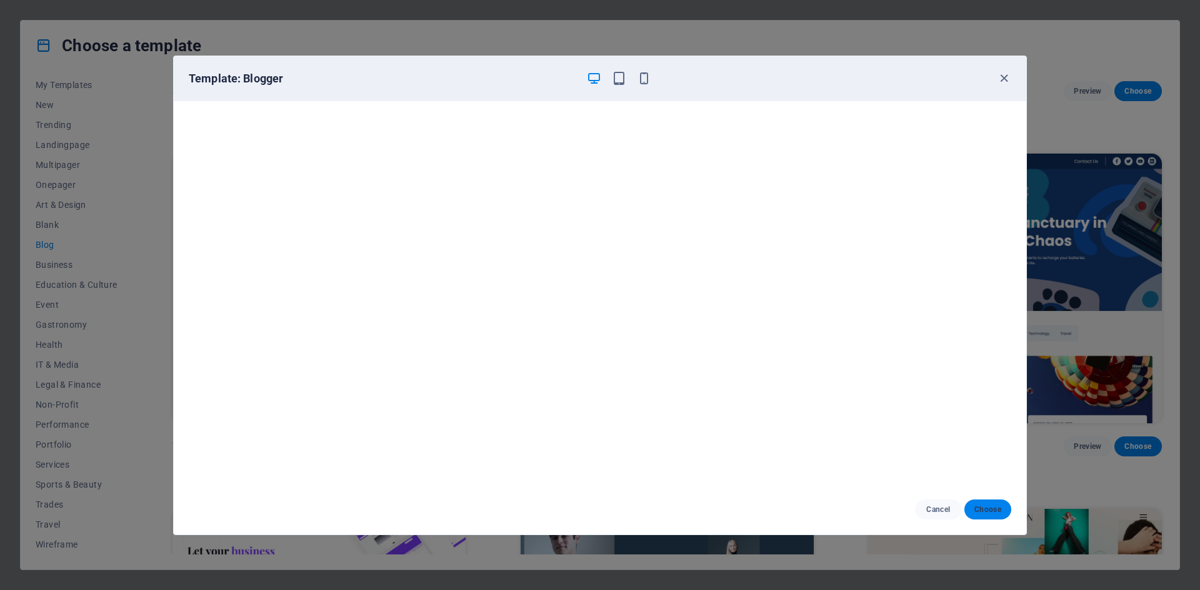
click at [988, 515] on button "Choose" at bounding box center [987, 510] width 47 height 20
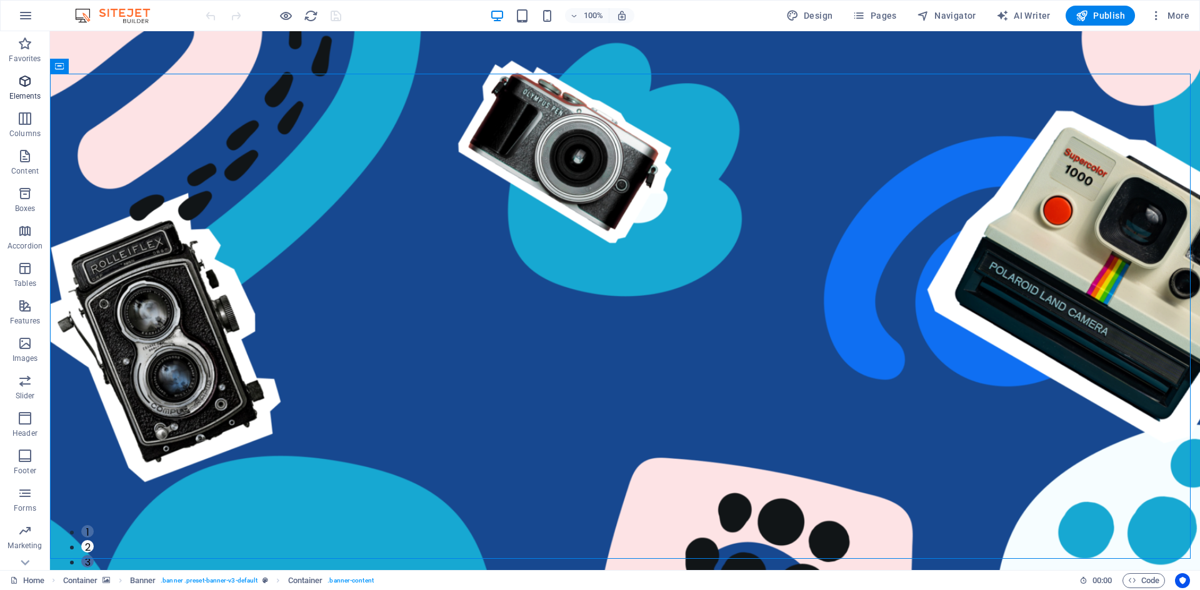
click at [32, 87] on icon "button" at bounding box center [24, 81] width 15 height 15
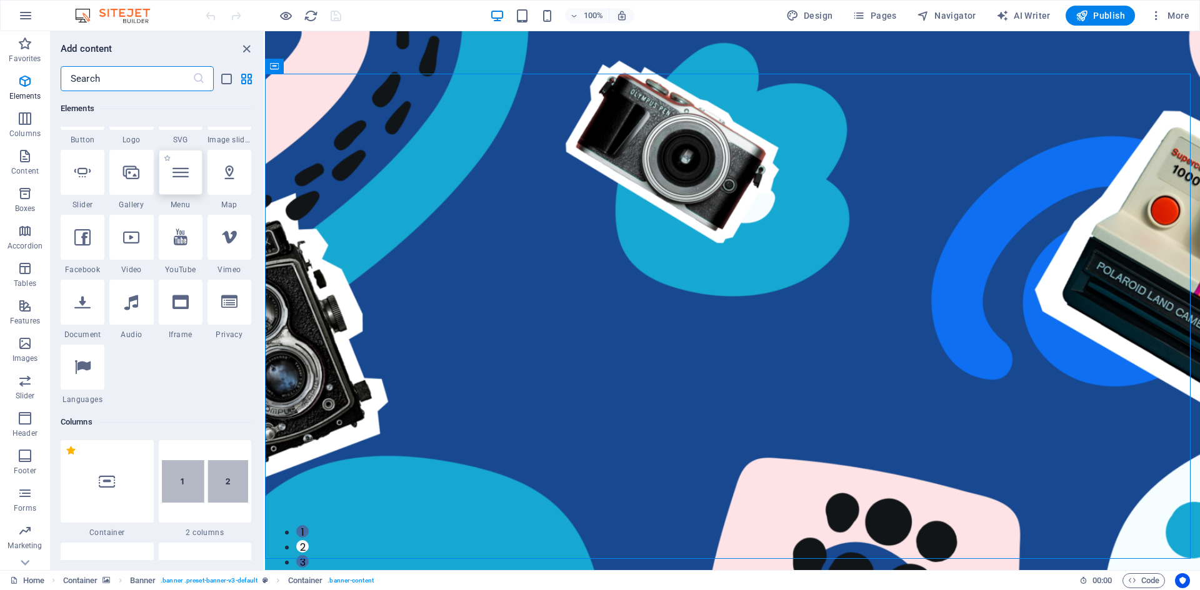
scroll to position [258, 0]
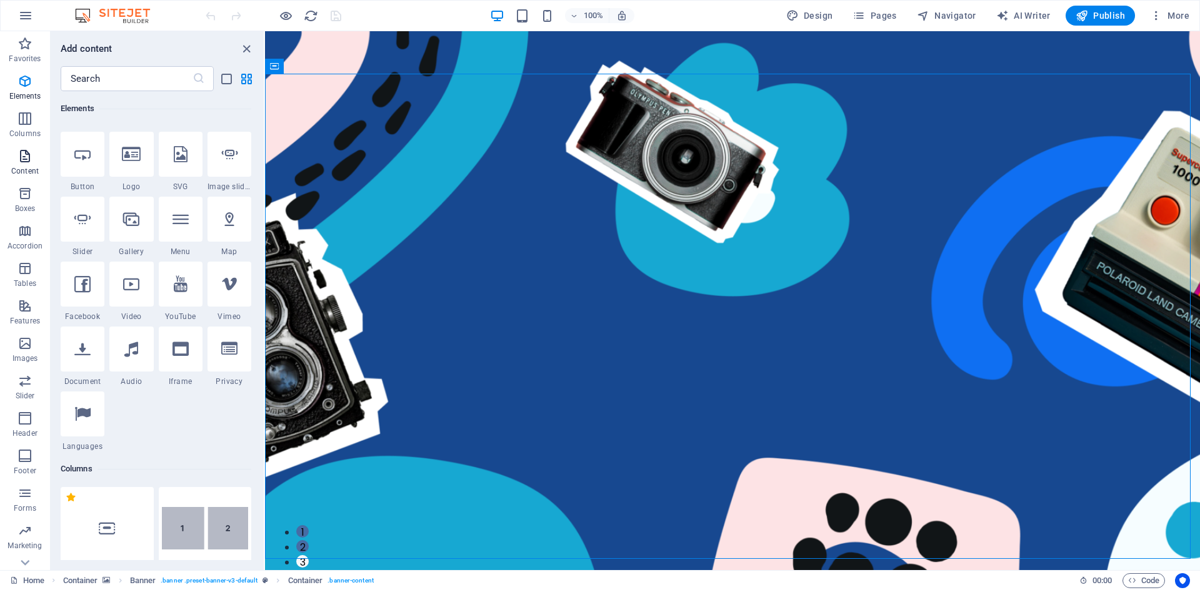
click at [13, 152] on span "Content" at bounding box center [25, 164] width 50 height 30
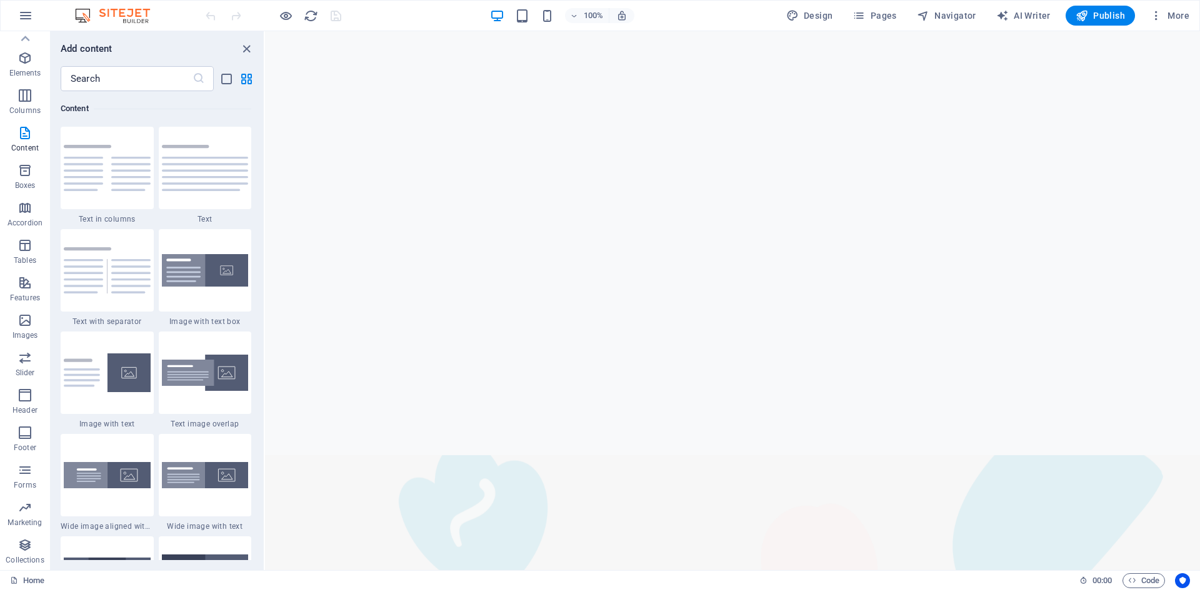
scroll to position [1312, 0]
